Goal: Entertainment & Leisure: Browse casually

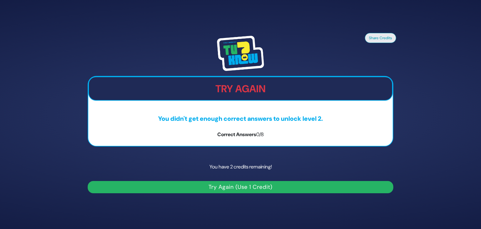
click at [242, 188] on button "Try Again (Use 1 Credit)" at bounding box center [241, 187] width 306 height 12
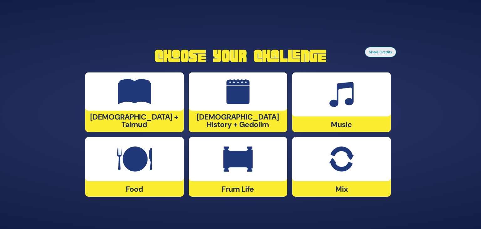
click at [354, 122] on div "Music" at bounding box center [341, 102] width 99 height 60
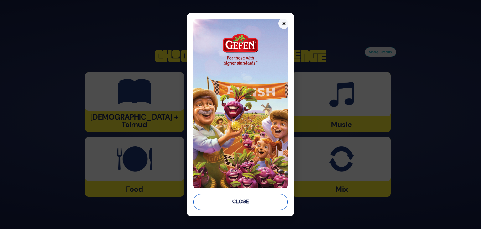
click at [236, 205] on button "Close" at bounding box center [240, 202] width 95 height 16
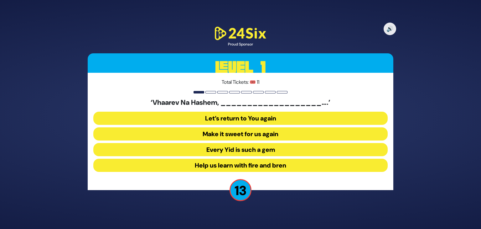
click at [220, 133] on button "Make it sweet for us again" at bounding box center [240, 133] width 294 height 13
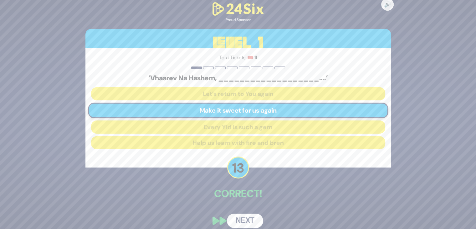
click at [245, 221] on button "Next" at bounding box center [245, 220] width 36 height 14
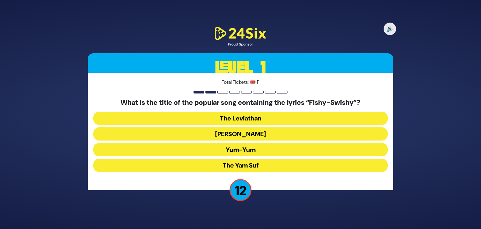
click at [236, 148] on button "Yum-Yum" at bounding box center [240, 149] width 294 height 13
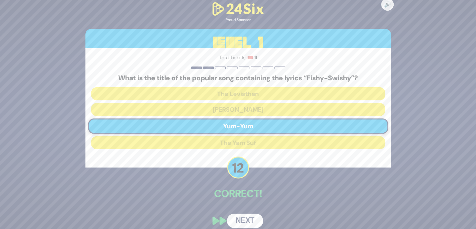
click at [242, 219] on button "Next" at bounding box center [245, 220] width 36 height 14
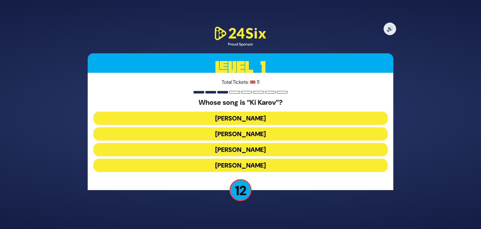
click at [226, 134] on button "[PERSON_NAME]" at bounding box center [240, 133] width 294 height 13
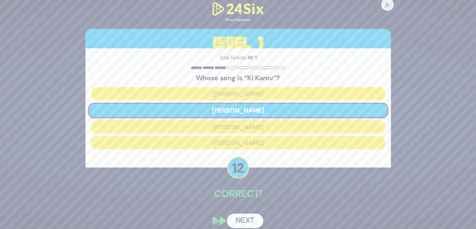
click at [241, 217] on button "Next" at bounding box center [245, 220] width 36 height 14
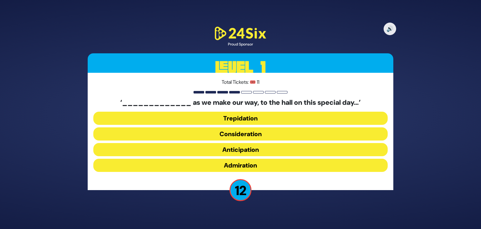
click at [241, 118] on button "Trepidation" at bounding box center [240, 118] width 294 height 13
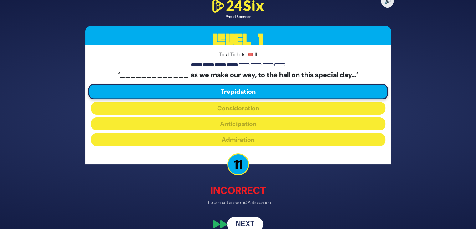
click at [250, 219] on button "Next" at bounding box center [245, 224] width 36 height 14
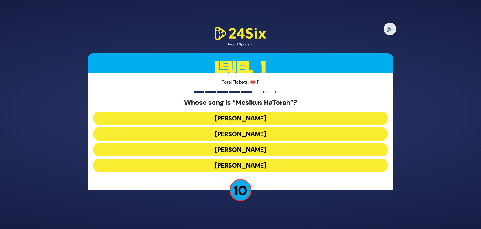
click at [228, 133] on button "[PERSON_NAME]" at bounding box center [240, 133] width 294 height 13
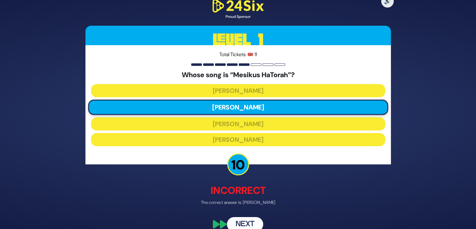
click at [248, 219] on button "Next" at bounding box center [245, 224] width 36 height 14
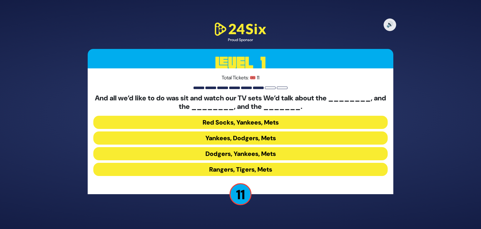
click at [244, 138] on button "Yankees, Dodgers, Mets" at bounding box center [240, 137] width 294 height 13
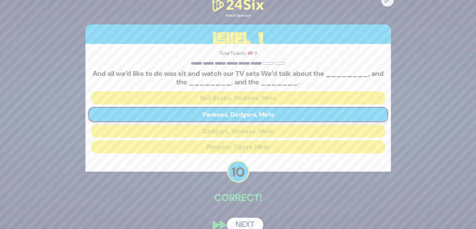
click at [243, 218] on button "Next" at bounding box center [245, 224] width 36 height 14
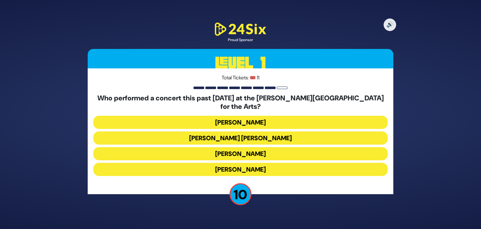
click at [226, 163] on button "[PERSON_NAME]" at bounding box center [240, 169] width 294 height 13
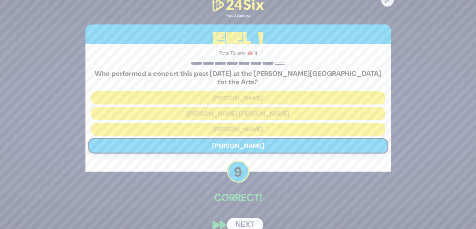
click at [244, 220] on button "Next" at bounding box center [245, 224] width 36 height 14
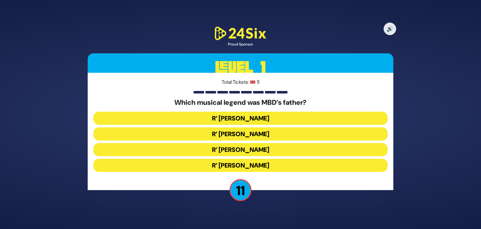
click at [239, 133] on button "R’ [PERSON_NAME]" at bounding box center [240, 133] width 294 height 13
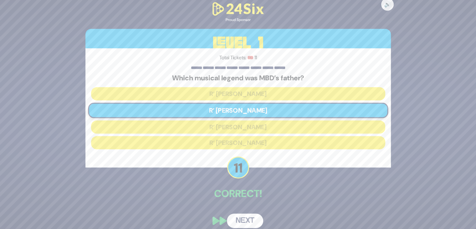
click at [247, 218] on button "Next" at bounding box center [245, 220] width 36 height 14
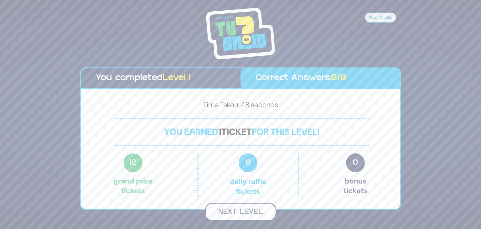
click at [242, 211] on button "Next Level" at bounding box center [241, 211] width 72 height 18
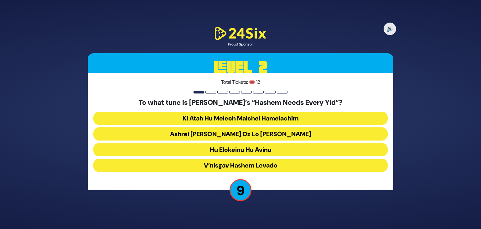
click at [238, 133] on button "Ashrei [PERSON_NAME] Oz Lo [PERSON_NAME]" at bounding box center [240, 133] width 294 height 13
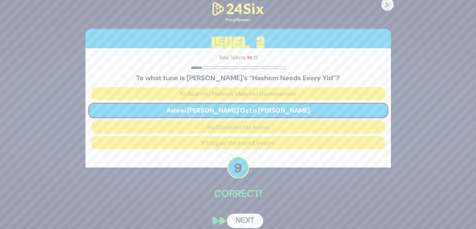
click at [240, 221] on button "Next" at bounding box center [245, 220] width 36 height 14
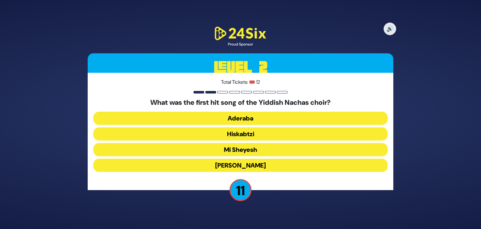
click at [233, 134] on button "Hiskabtzi" at bounding box center [240, 133] width 294 height 13
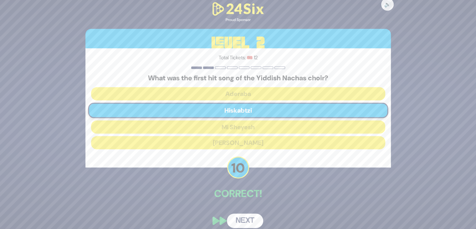
click at [244, 216] on button "Next" at bounding box center [245, 220] width 36 height 14
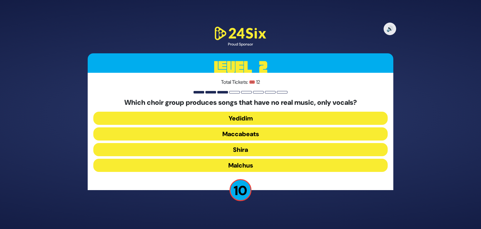
click at [241, 132] on button "Maccabeats" at bounding box center [240, 133] width 294 height 13
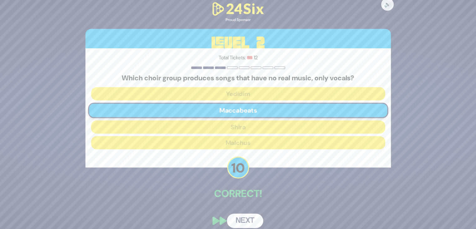
click at [241, 220] on button "Next" at bounding box center [245, 220] width 36 height 14
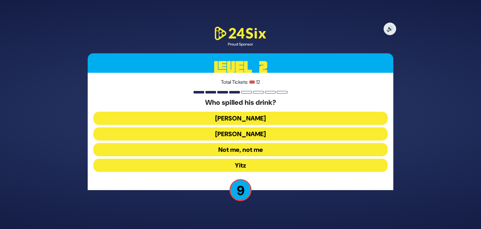
click at [236, 150] on button "Not me, not me" at bounding box center [240, 149] width 294 height 13
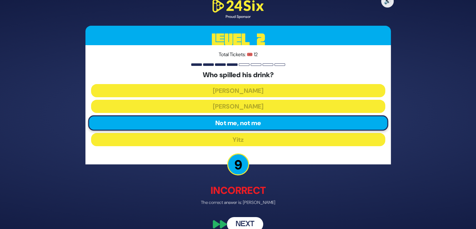
click at [244, 220] on button "Next" at bounding box center [245, 224] width 36 height 14
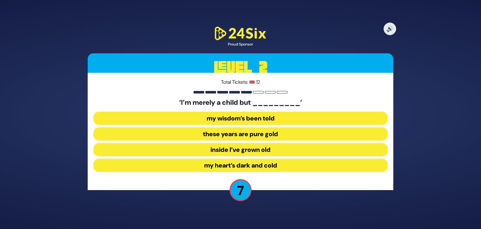
click at [229, 149] on button "inside I’ve grown old" at bounding box center [240, 149] width 294 height 13
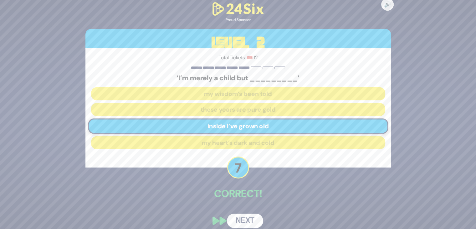
click at [247, 220] on button "Next" at bounding box center [245, 220] width 36 height 14
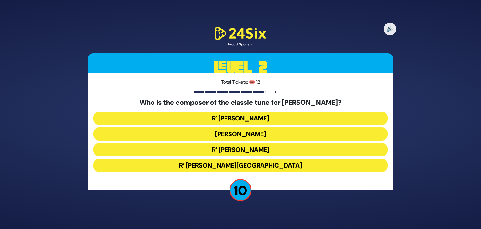
click at [239, 148] on button "R’ [PERSON_NAME]" at bounding box center [240, 149] width 294 height 13
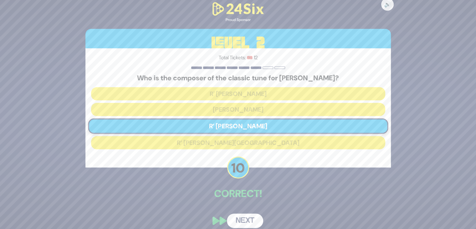
click at [242, 216] on button "Next" at bounding box center [245, 220] width 36 height 14
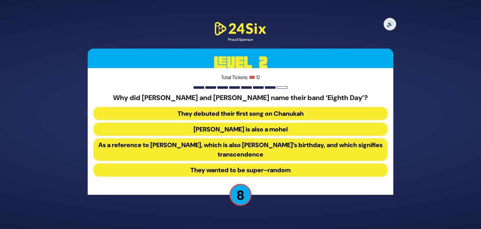
click at [246, 114] on button "They debuted their first song on Chanukah" at bounding box center [240, 113] width 294 height 13
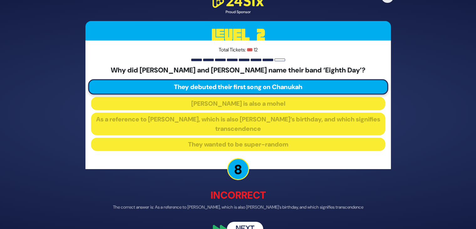
click at [243, 223] on button "Next" at bounding box center [245, 228] width 36 height 14
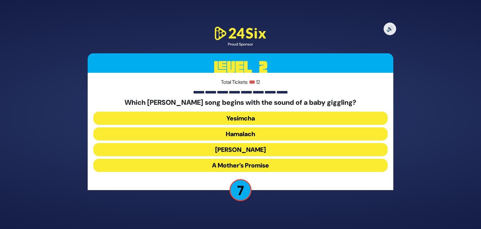
click at [237, 164] on button "A Mother’s Promise" at bounding box center [240, 165] width 294 height 13
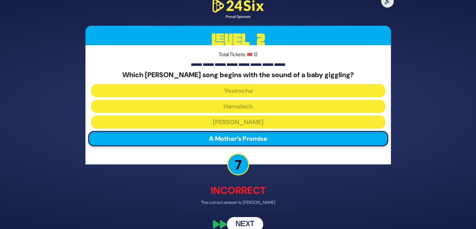
click at [241, 219] on button "Next" at bounding box center [245, 224] width 36 height 14
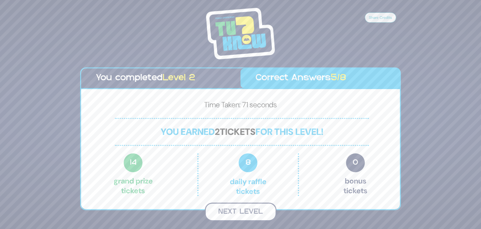
click at [246, 212] on button "Next Level" at bounding box center [241, 211] width 72 height 18
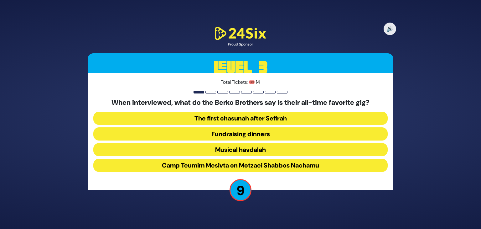
click at [220, 166] on button "Camp Teumim Mesivta on Motzaei Shabbos Nachamu" at bounding box center [240, 165] width 294 height 13
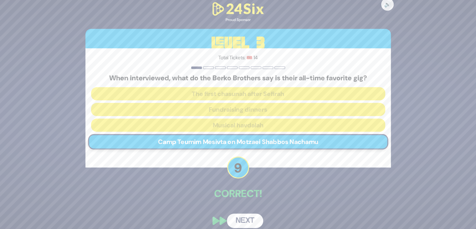
click at [237, 221] on button "Next" at bounding box center [245, 220] width 36 height 14
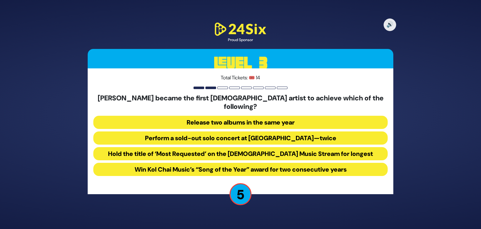
click at [226, 133] on button "Perform a sold-out solo concert at [GEOGRAPHIC_DATA]—twice" at bounding box center [240, 137] width 294 height 13
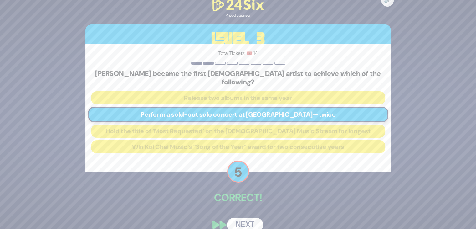
click at [238, 217] on button "Next" at bounding box center [245, 224] width 36 height 14
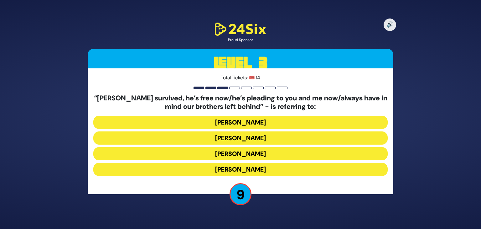
click at [247, 123] on button "[PERSON_NAME]" at bounding box center [240, 122] width 294 height 13
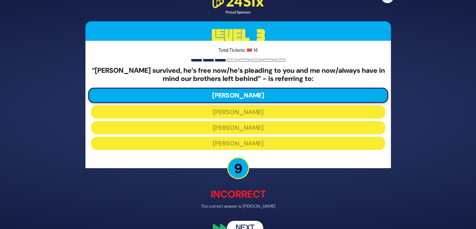
click at [247, 222] on button "Next" at bounding box center [245, 228] width 36 height 14
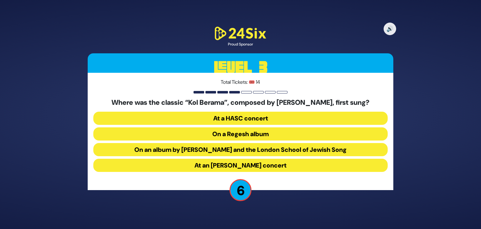
click at [246, 148] on button "On an album by [PERSON_NAME] and the London School of Jewish Song" at bounding box center [240, 149] width 294 height 13
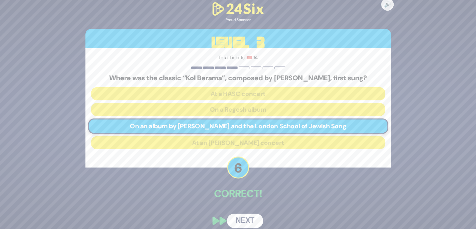
click at [242, 221] on button "Next" at bounding box center [245, 220] width 36 height 14
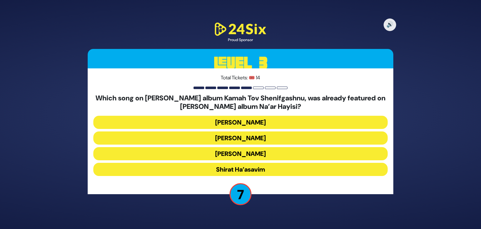
click at [250, 136] on button "[PERSON_NAME]" at bounding box center [240, 137] width 294 height 13
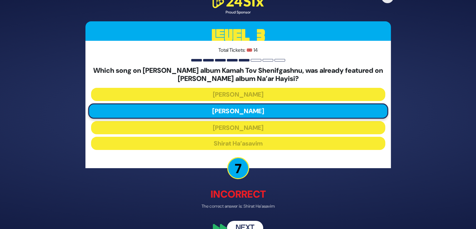
click at [248, 221] on button "Next" at bounding box center [245, 228] width 36 height 14
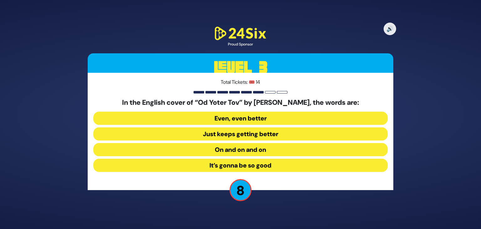
click at [237, 151] on button "On and on and on" at bounding box center [240, 149] width 294 height 13
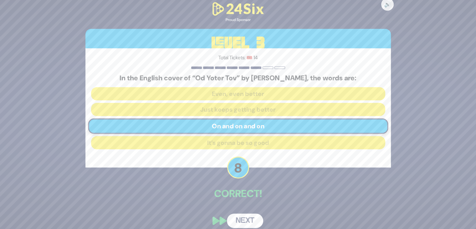
click at [243, 216] on button "Next" at bounding box center [245, 220] width 36 height 14
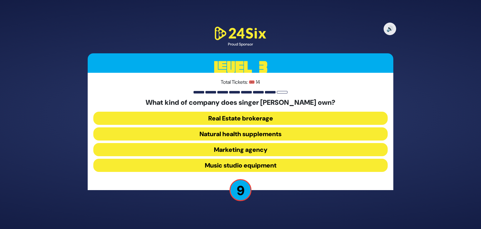
click at [236, 162] on button "Music studio equipment" at bounding box center [240, 165] width 294 height 13
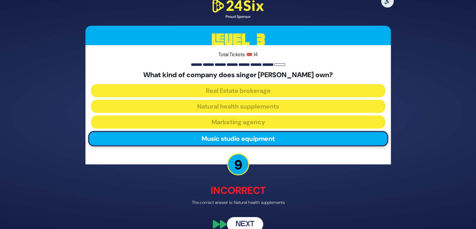
click at [249, 218] on button "Next" at bounding box center [245, 224] width 36 height 14
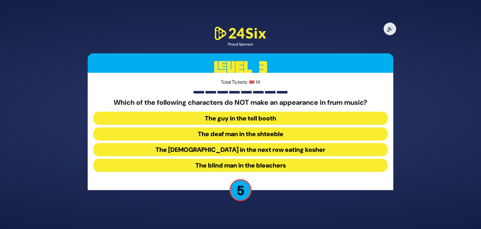
click at [239, 168] on button "The blind man in the bleachers" at bounding box center [240, 165] width 294 height 13
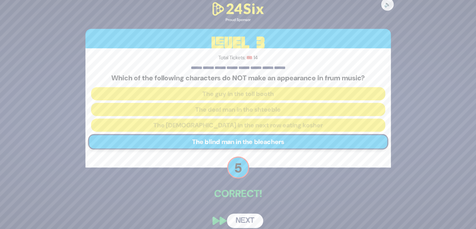
click at [247, 218] on button "Next" at bounding box center [245, 220] width 36 height 14
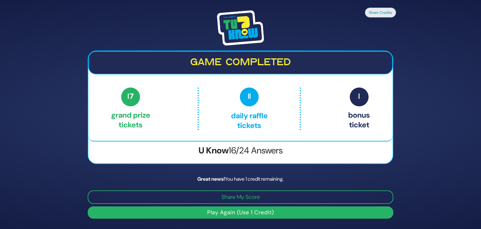
click at [244, 212] on button "Play Again (Use 1 Credit)" at bounding box center [241, 212] width 306 height 12
click at [355, 96] on span "1" at bounding box center [359, 96] width 19 height 19
click at [131, 98] on span "17" at bounding box center [130, 96] width 19 height 19
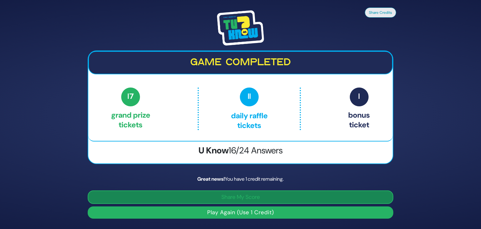
click at [247, 193] on button "Share My Score" at bounding box center [241, 196] width 306 height 13
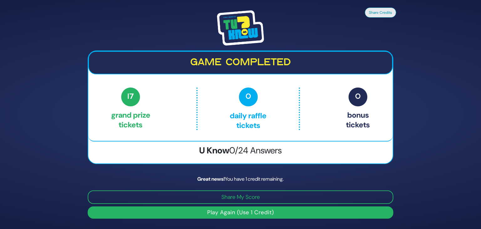
click at [215, 211] on button "Play Again (Use 1 Credit)" at bounding box center [241, 212] width 306 height 12
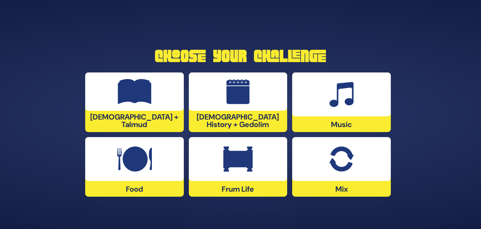
click at [244, 189] on div "Frum Life" at bounding box center [238, 167] width 99 height 60
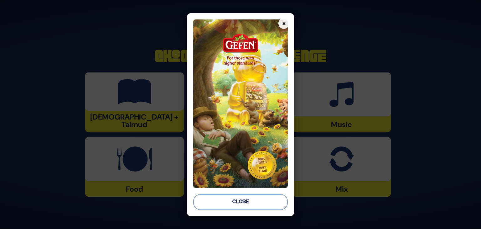
click at [233, 199] on button "Close" at bounding box center [240, 202] width 95 height 16
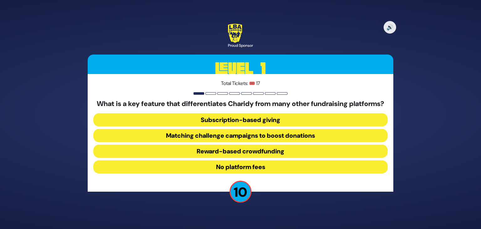
click at [247, 171] on button "No platform fees" at bounding box center [240, 166] width 294 height 13
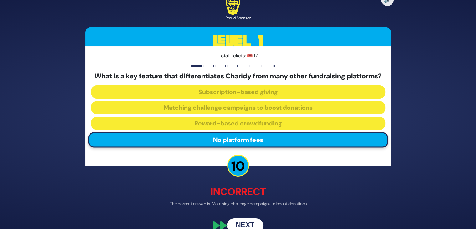
click at [243, 220] on div "🔊 Proud Sponsor Level 1 Total Tickets: 🎟️ 17 What is a key feature that differe…" at bounding box center [238, 114] width 321 height 251
click at [243, 221] on div "🔊 Proud Sponsor Level 1 Total Tickets: 🎟️ 17 What is a key feature that differe…" at bounding box center [238, 114] width 321 height 251
click at [244, 224] on button "Next" at bounding box center [245, 225] width 36 height 14
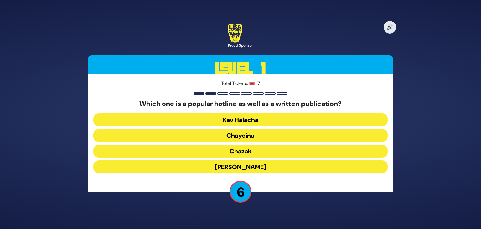
click at [247, 138] on button "Chayeinu" at bounding box center [240, 135] width 294 height 13
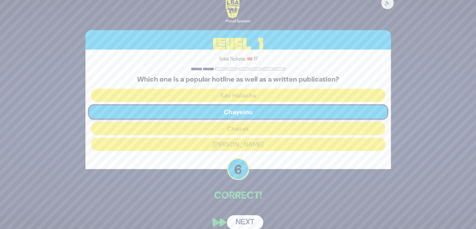
click at [241, 217] on button "Next" at bounding box center [245, 222] width 36 height 14
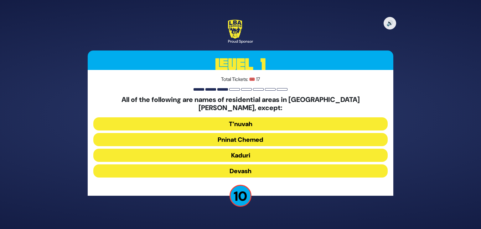
click at [231, 154] on button "Kaduri" at bounding box center [240, 154] width 294 height 13
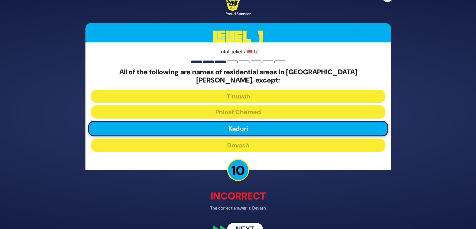
click at [246, 217] on div "🔊 Proud Sponsor Level 1 Total Tickets: 🎟️ 17 All of the following are names of …" at bounding box center [238, 115] width 321 height 260
click at [248, 224] on button "Next" at bounding box center [245, 229] width 36 height 14
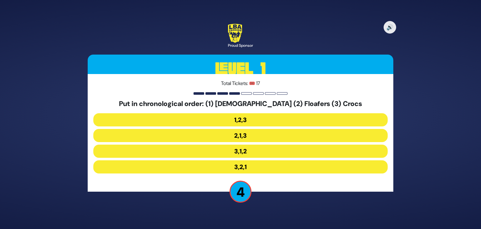
click at [223, 149] on button "3,1,2" at bounding box center [240, 150] width 294 height 13
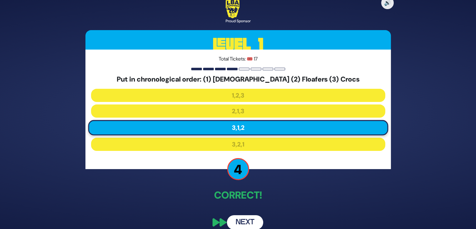
click at [241, 220] on button "Next" at bounding box center [245, 222] width 36 height 14
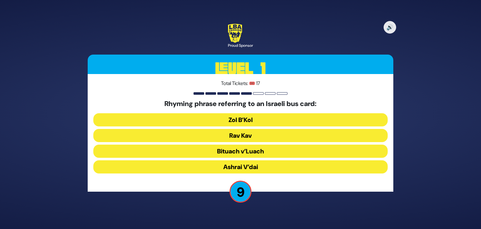
click at [230, 135] on button "Rav Kav" at bounding box center [240, 135] width 294 height 13
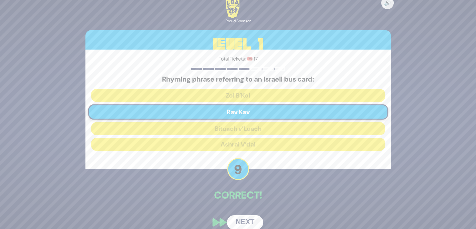
click at [247, 219] on button "Next" at bounding box center [245, 222] width 36 height 14
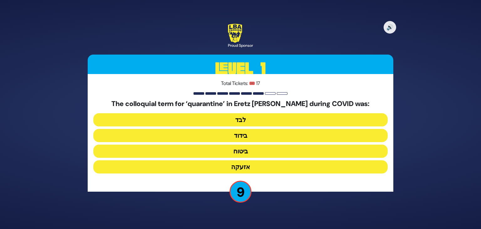
click at [252, 164] on button "אזעקה" at bounding box center [240, 166] width 294 height 13
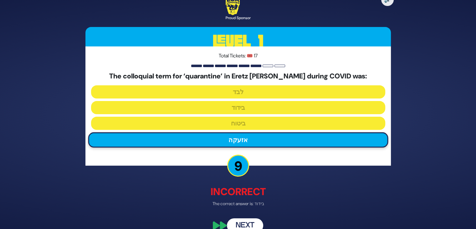
click at [242, 224] on button "Next" at bounding box center [245, 225] width 36 height 14
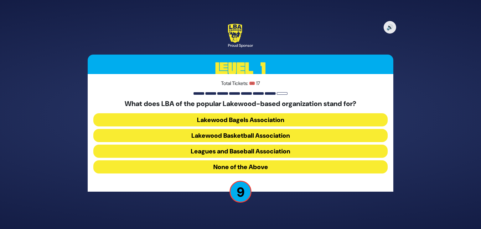
click at [237, 166] on button "None of the Above" at bounding box center [240, 166] width 294 height 13
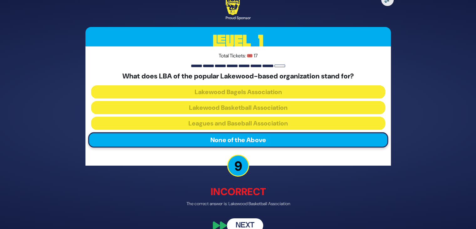
click at [242, 223] on button "Next" at bounding box center [245, 225] width 36 height 14
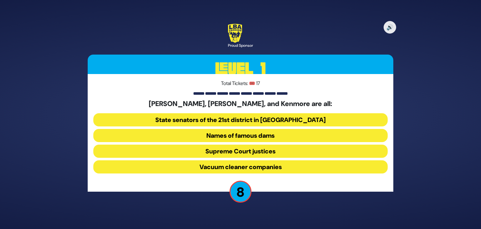
click at [222, 166] on button "Vacuum cleaner companies" at bounding box center [240, 166] width 294 height 13
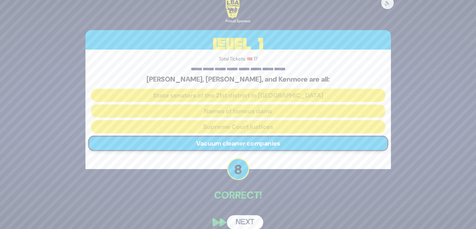
click at [245, 218] on button "Next" at bounding box center [245, 222] width 36 height 14
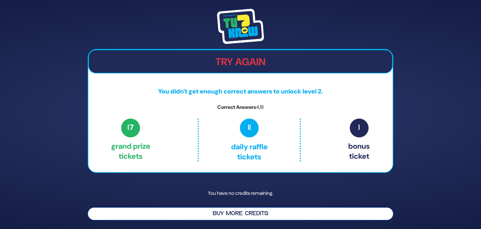
click at [225, 214] on button "Buy More Credits" at bounding box center [241, 213] width 306 height 13
